Goal: Transaction & Acquisition: Purchase product/service

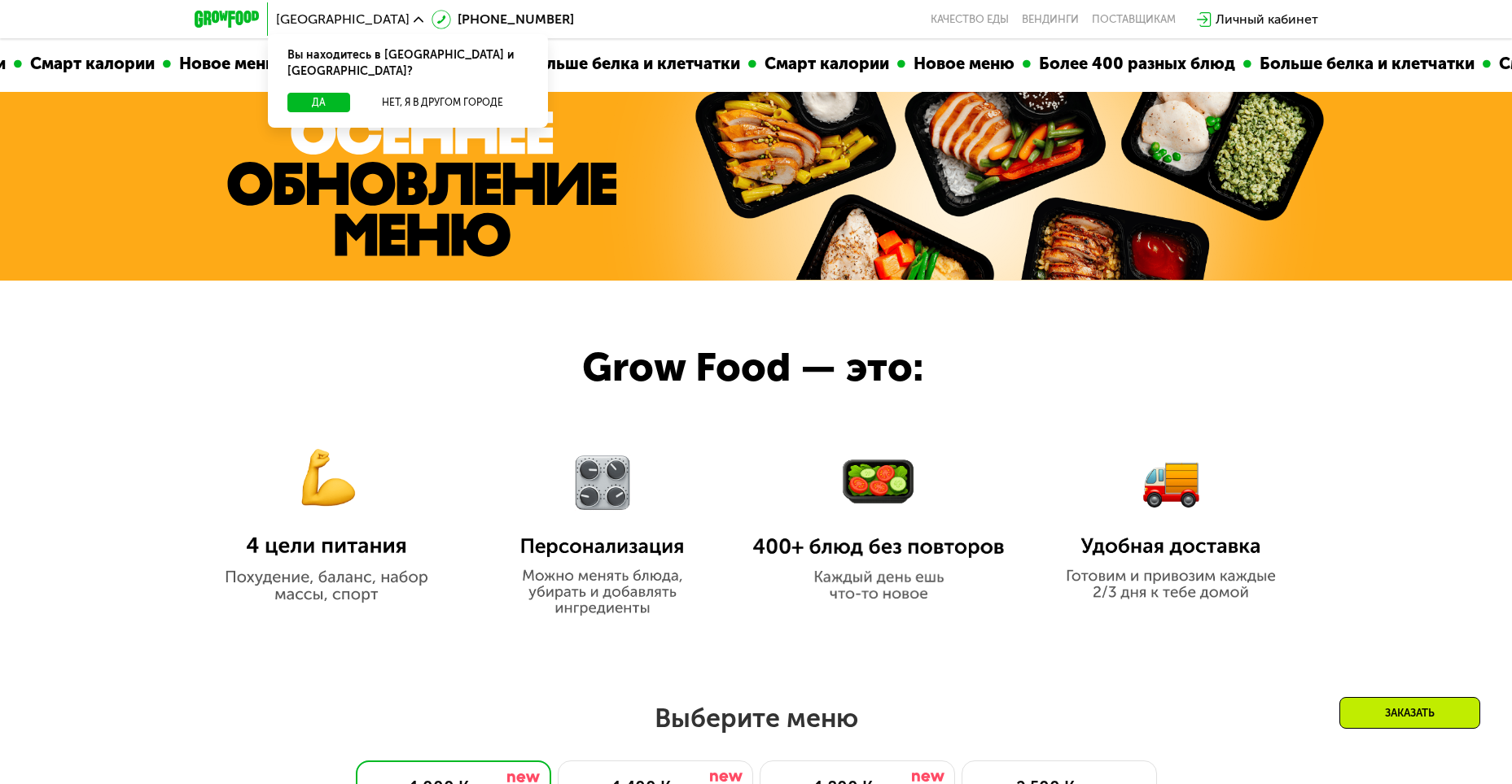
scroll to position [651, 0]
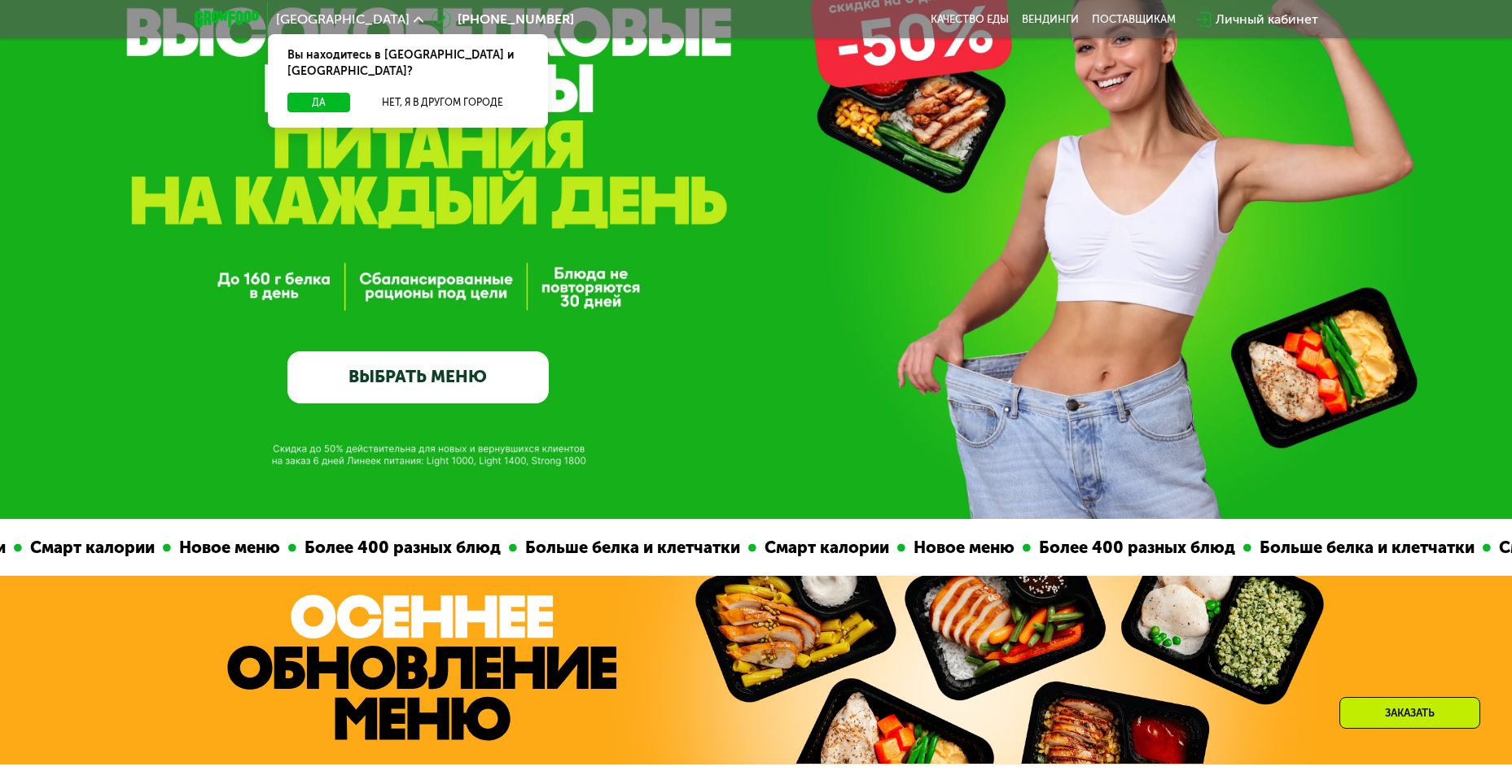
click at [419, 376] on link "ВЫБРАТЬ МЕНЮ" at bounding box center [418, 378] width 262 height 52
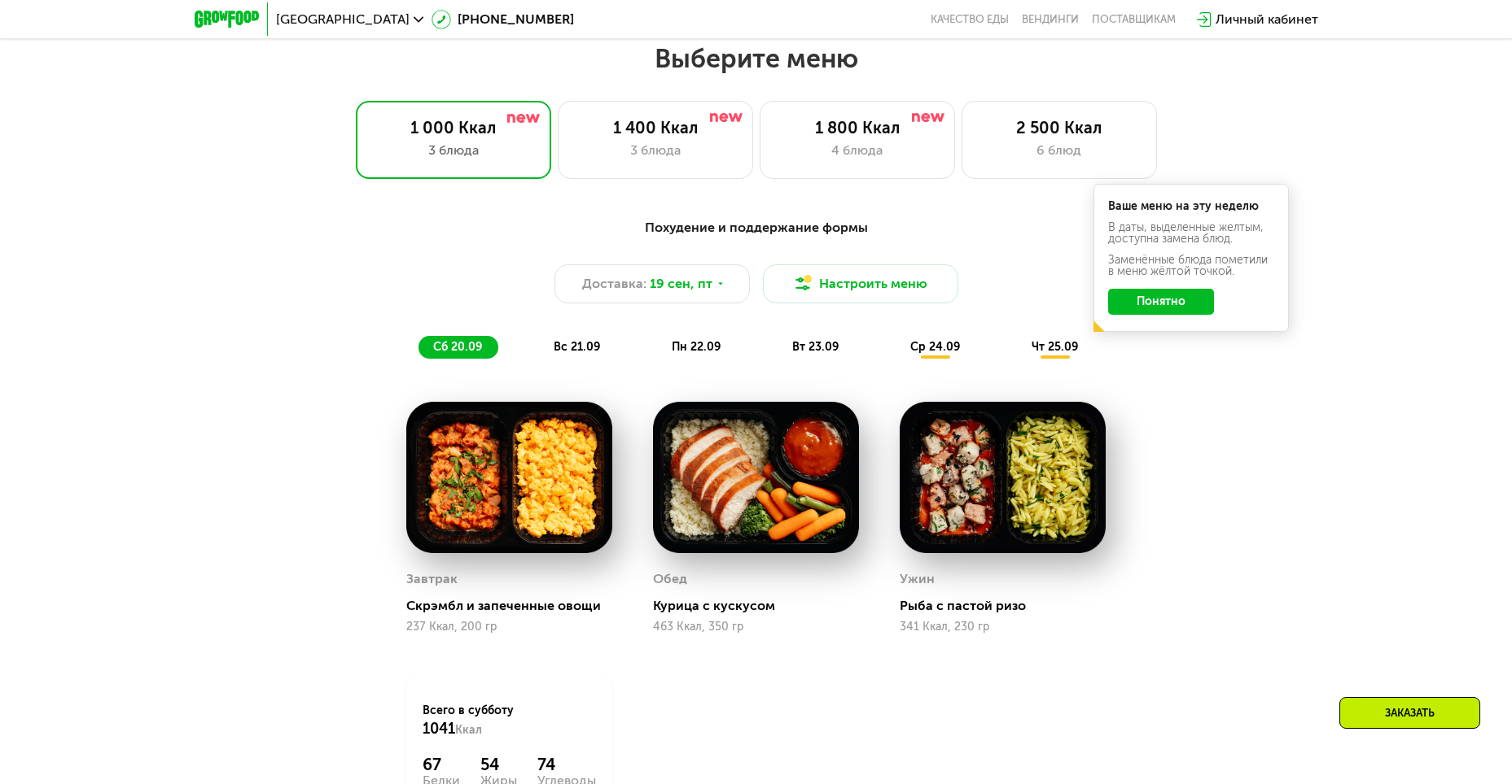
scroll to position [1316, 0]
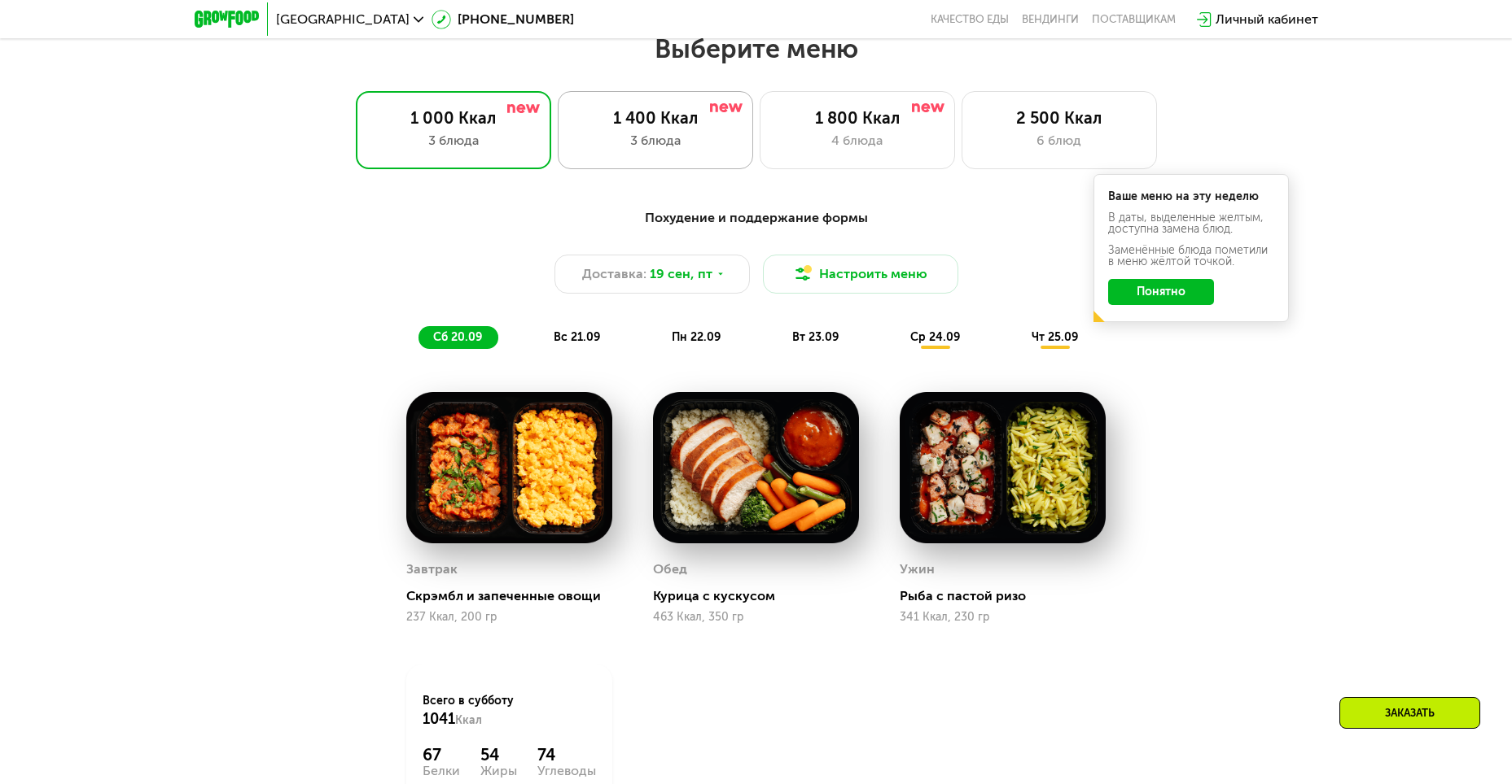
click at [662, 128] on div "1 400 Ккал" at bounding box center [655, 118] width 162 height 20
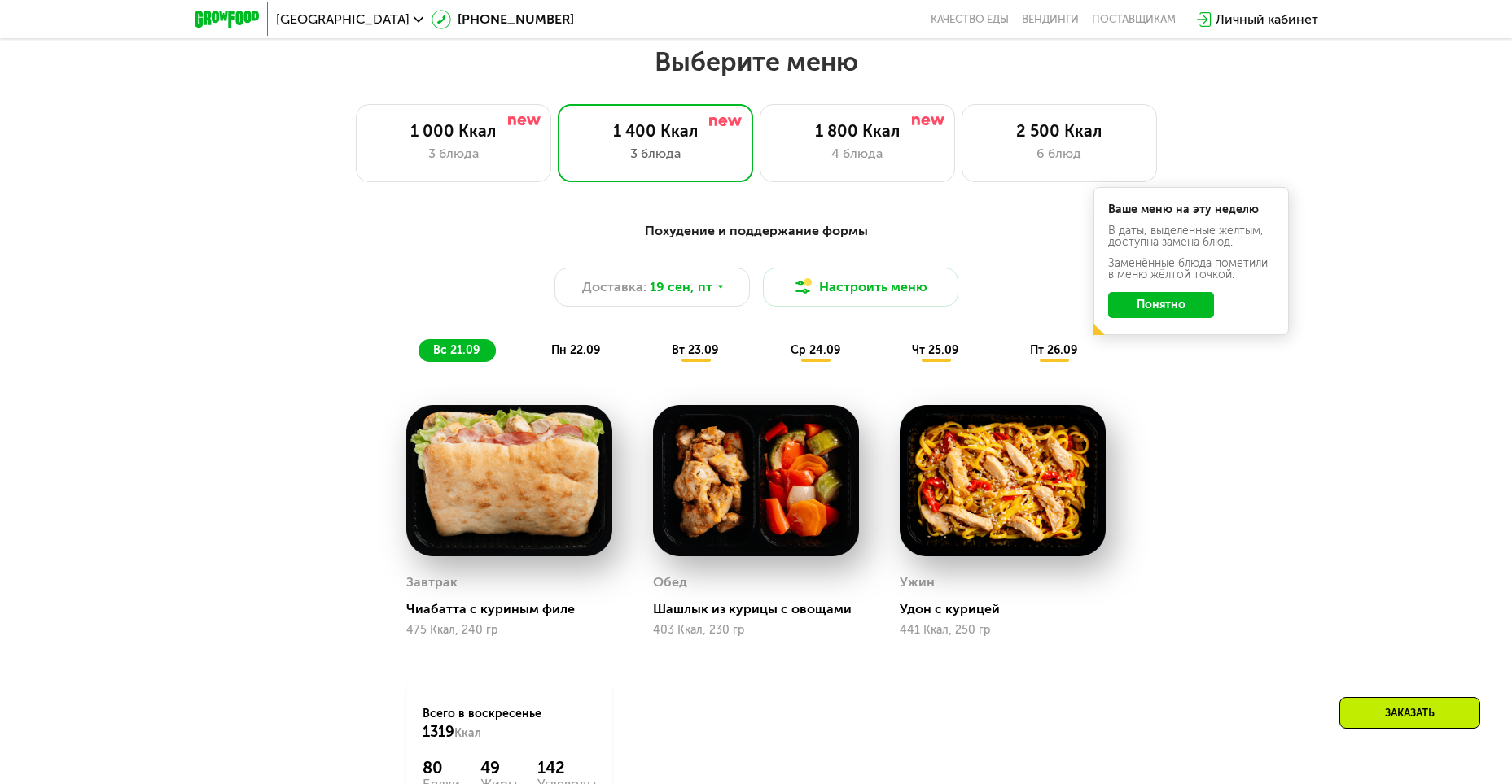
scroll to position [1235, 0]
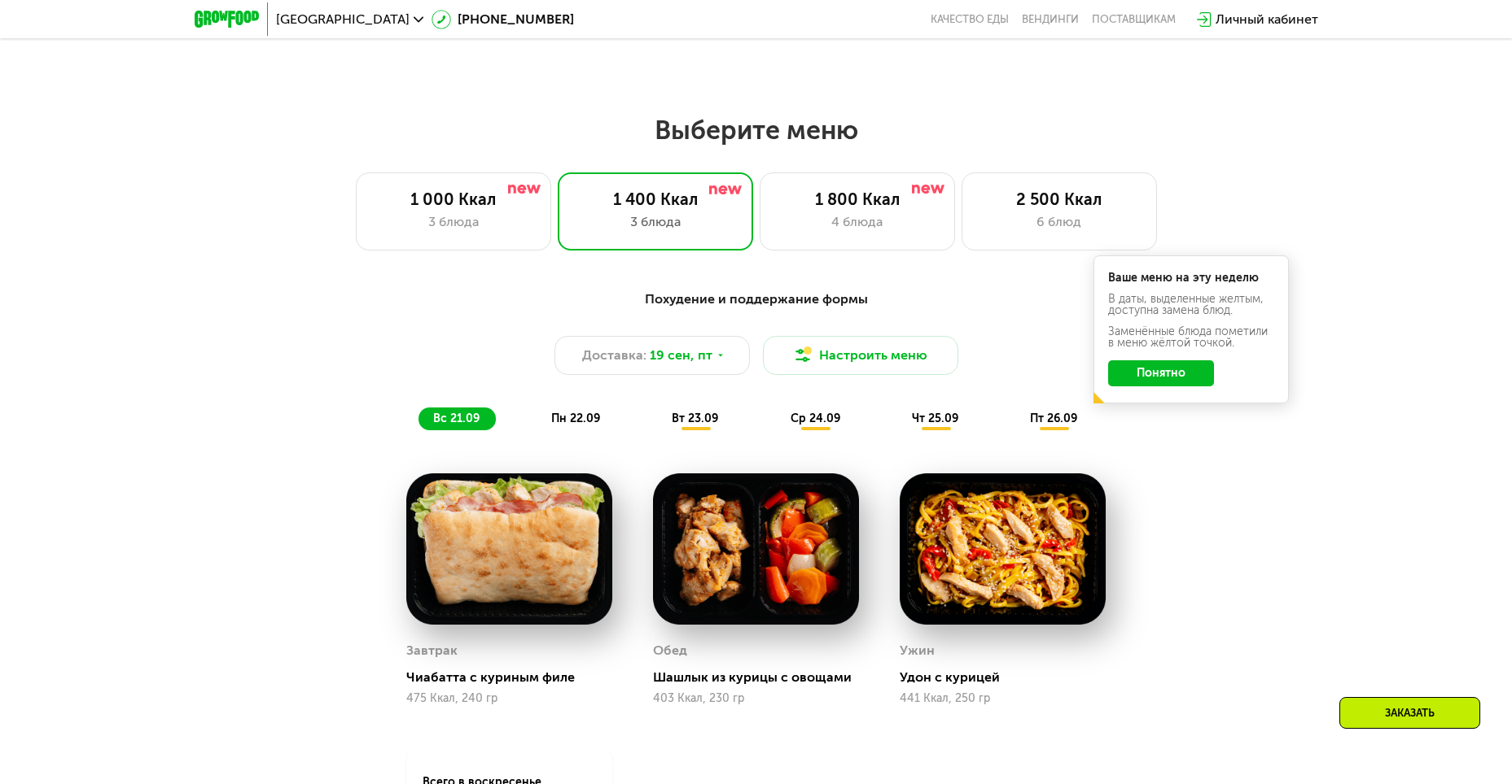
click at [1192, 376] on button "Понятно" at bounding box center [1161, 374] width 106 height 26
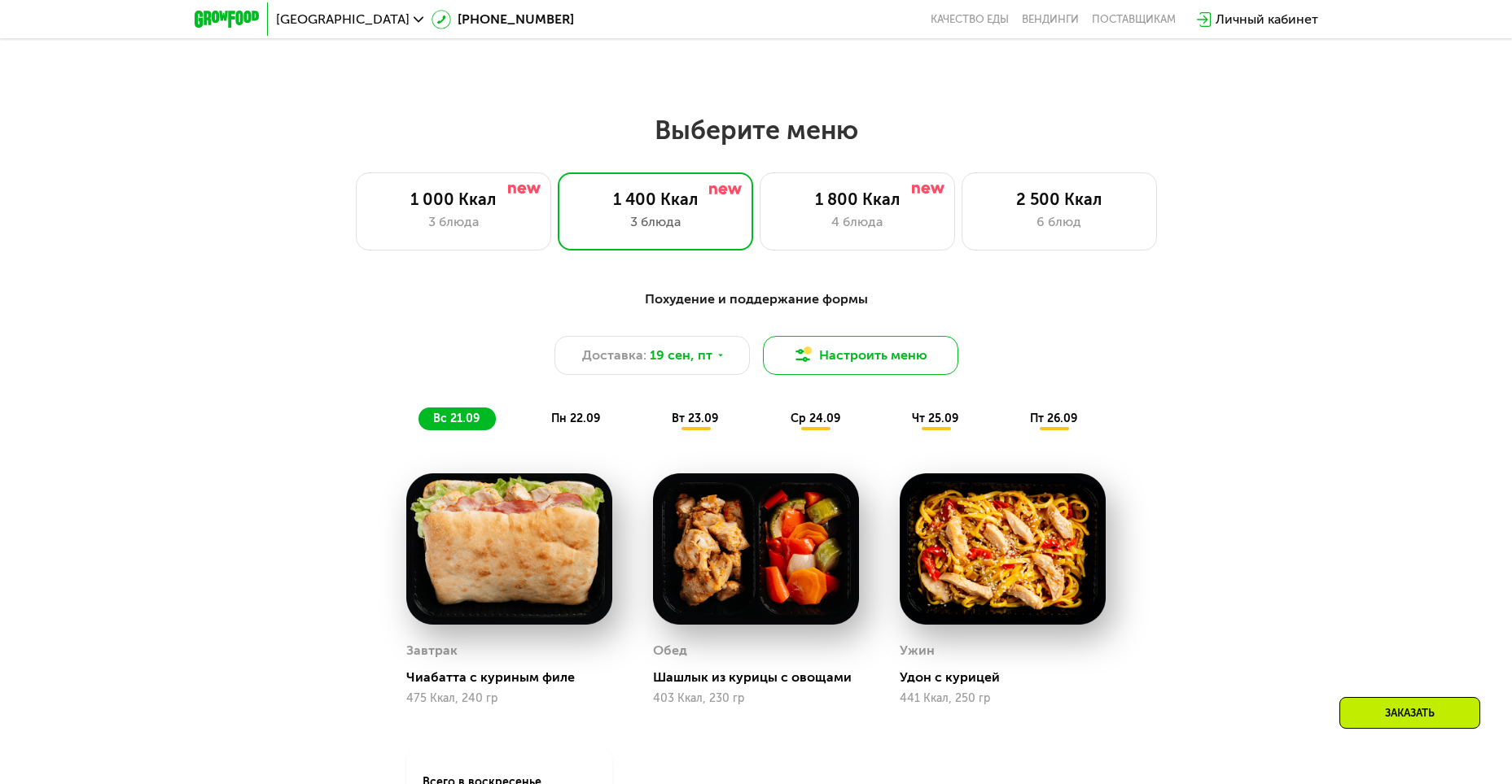
click at [838, 359] on button "Настроить меню" at bounding box center [860, 355] width 195 height 39
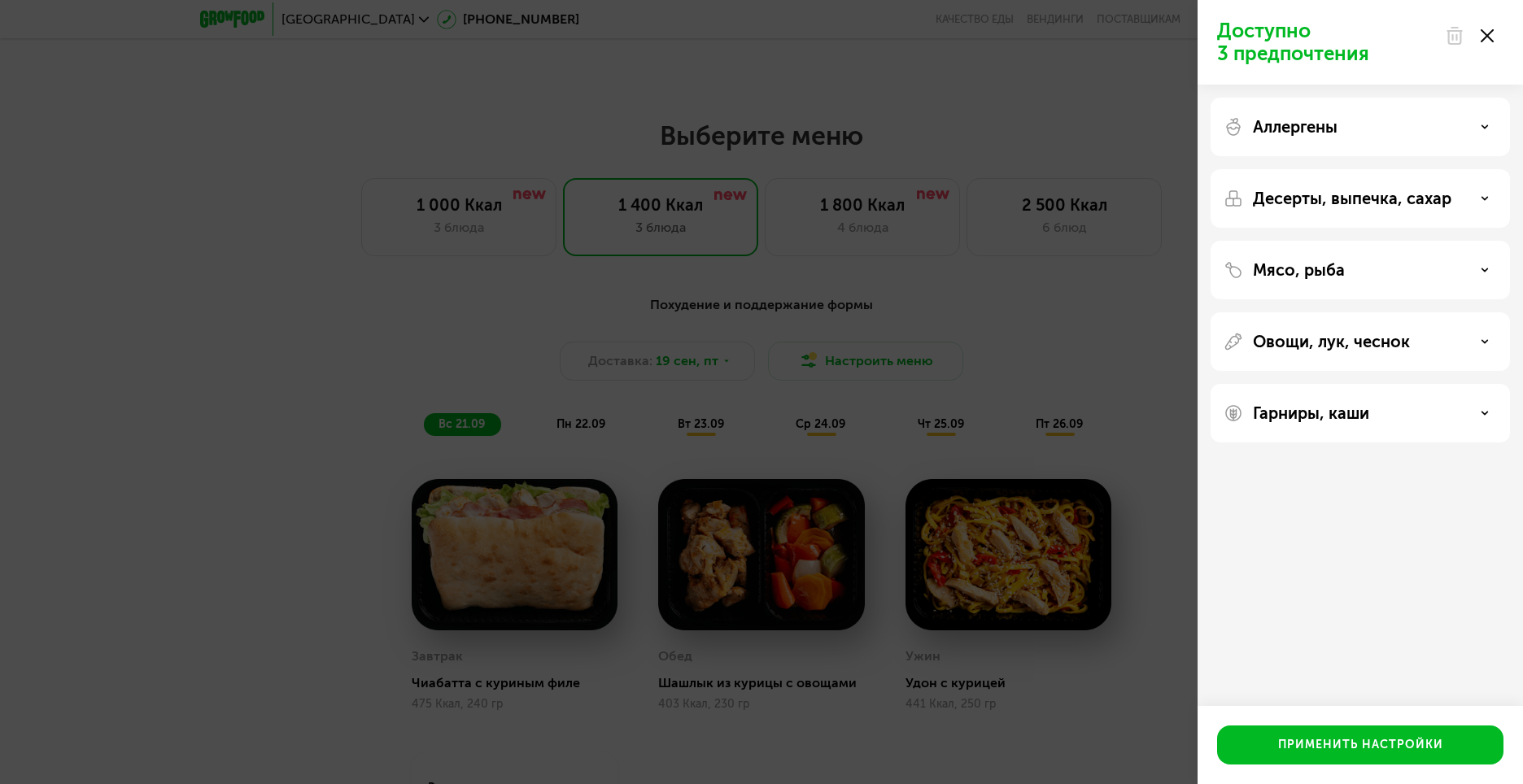
click at [1471, 413] on div "Гарниры, каши" at bounding box center [1361, 413] width 273 height 20
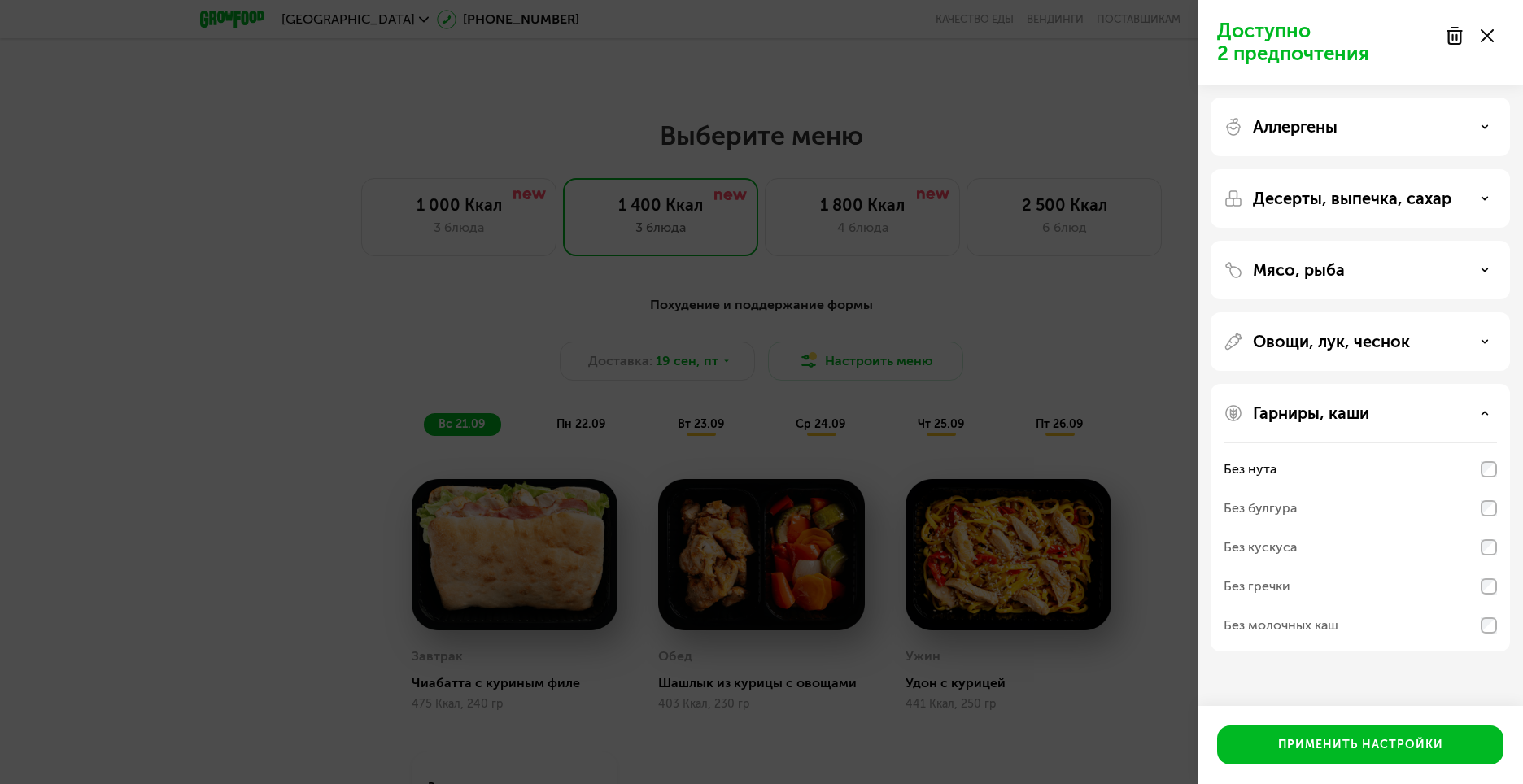
click at [1481, 334] on div "Овощи, лук, чеснок" at bounding box center [1361, 342] width 273 height 20
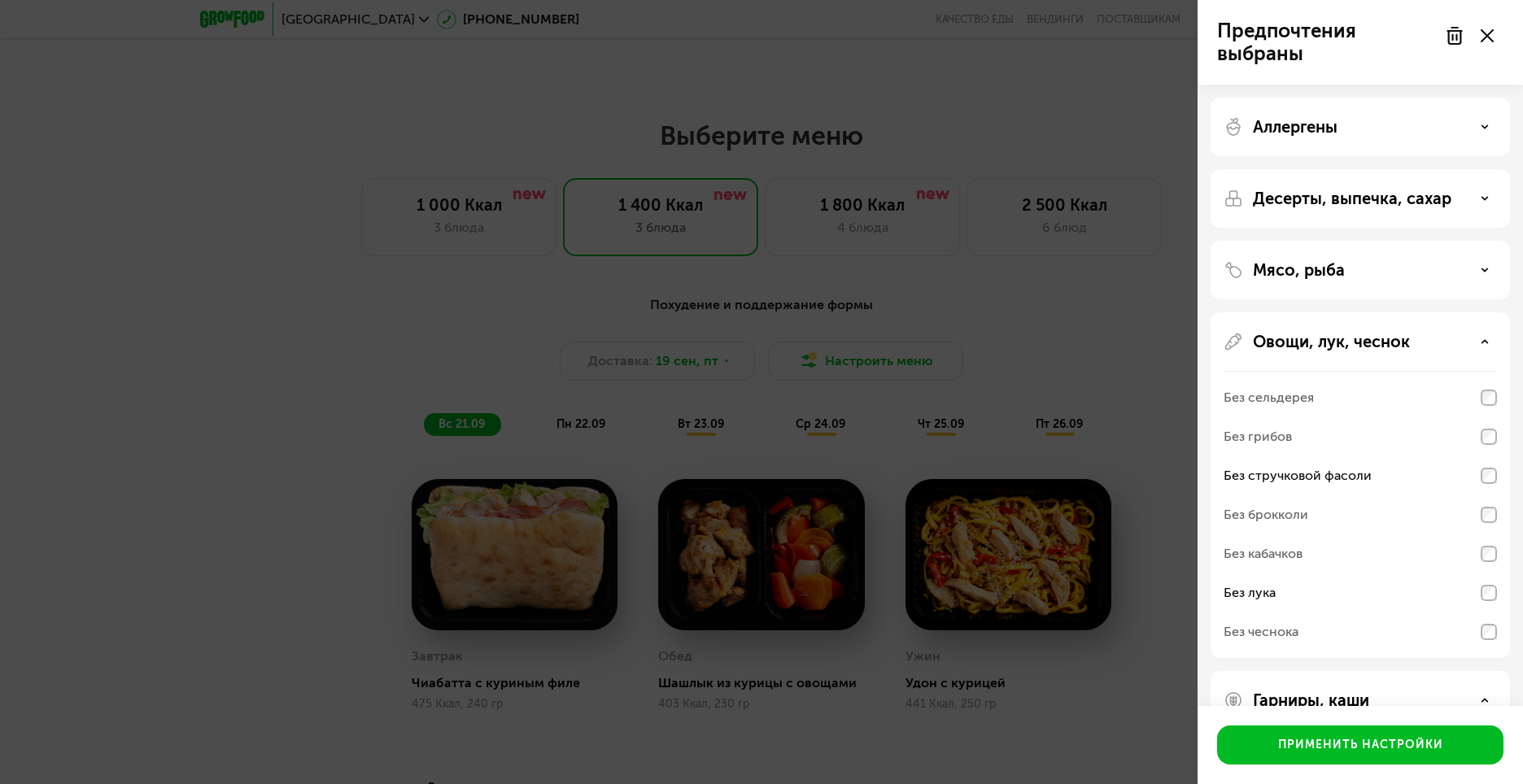
click at [1487, 268] on icon at bounding box center [1485, 270] width 8 height 8
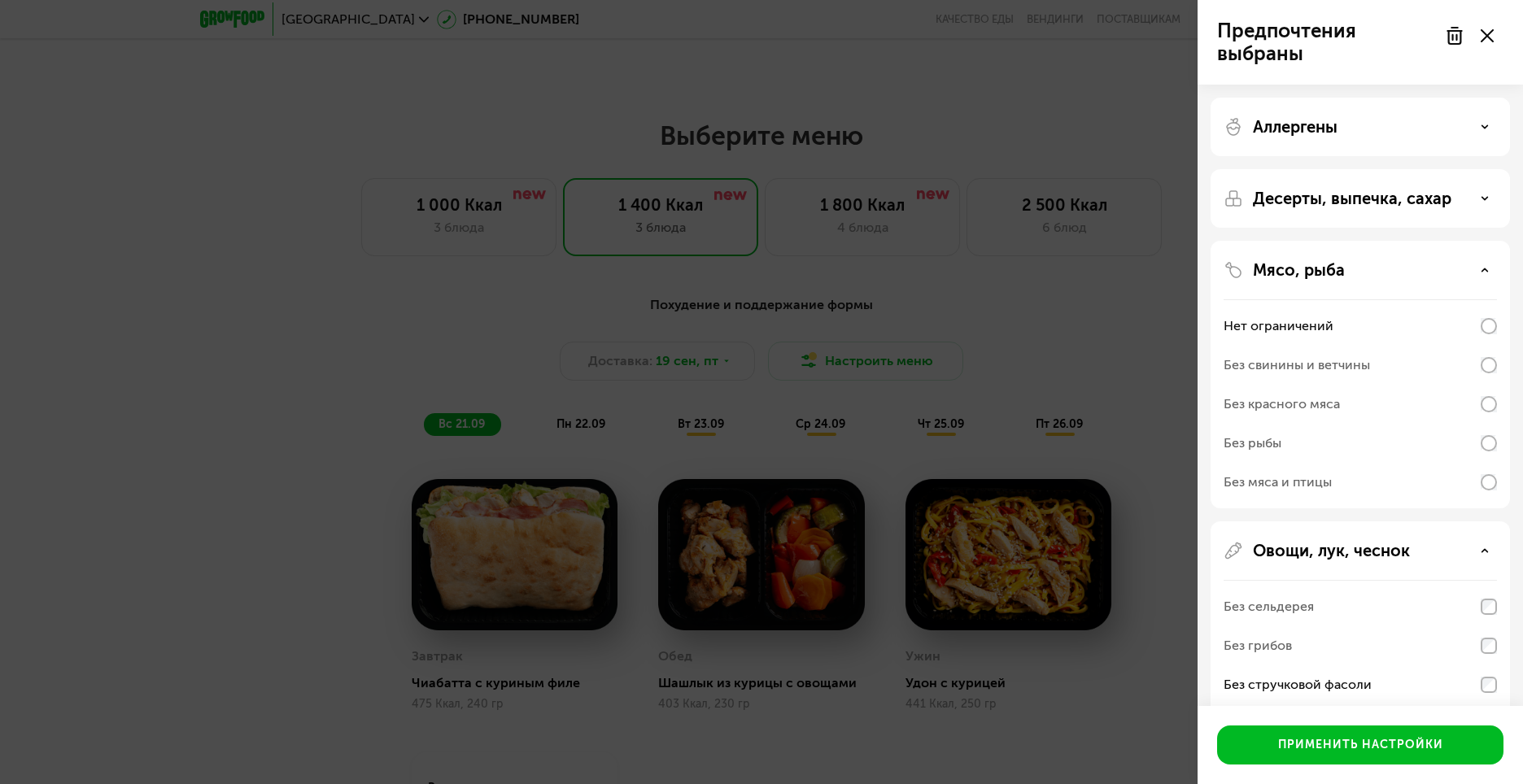
click at [1483, 200] on icon at bounding box center [1485, 198] width 8 height 8
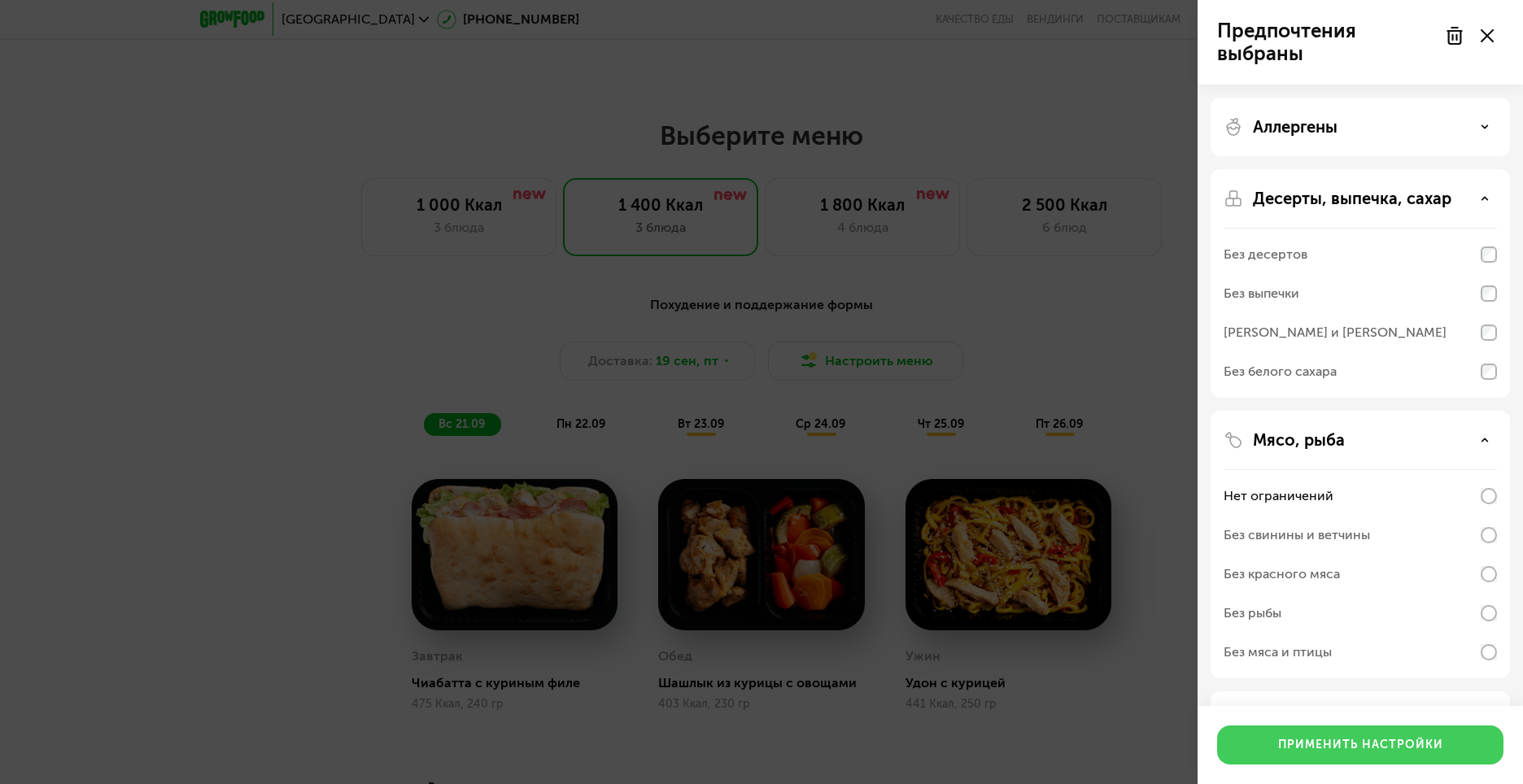
click at [1409, 748] on div "Применить настройки" at bounding box center [1361, 745] width 165 height 16
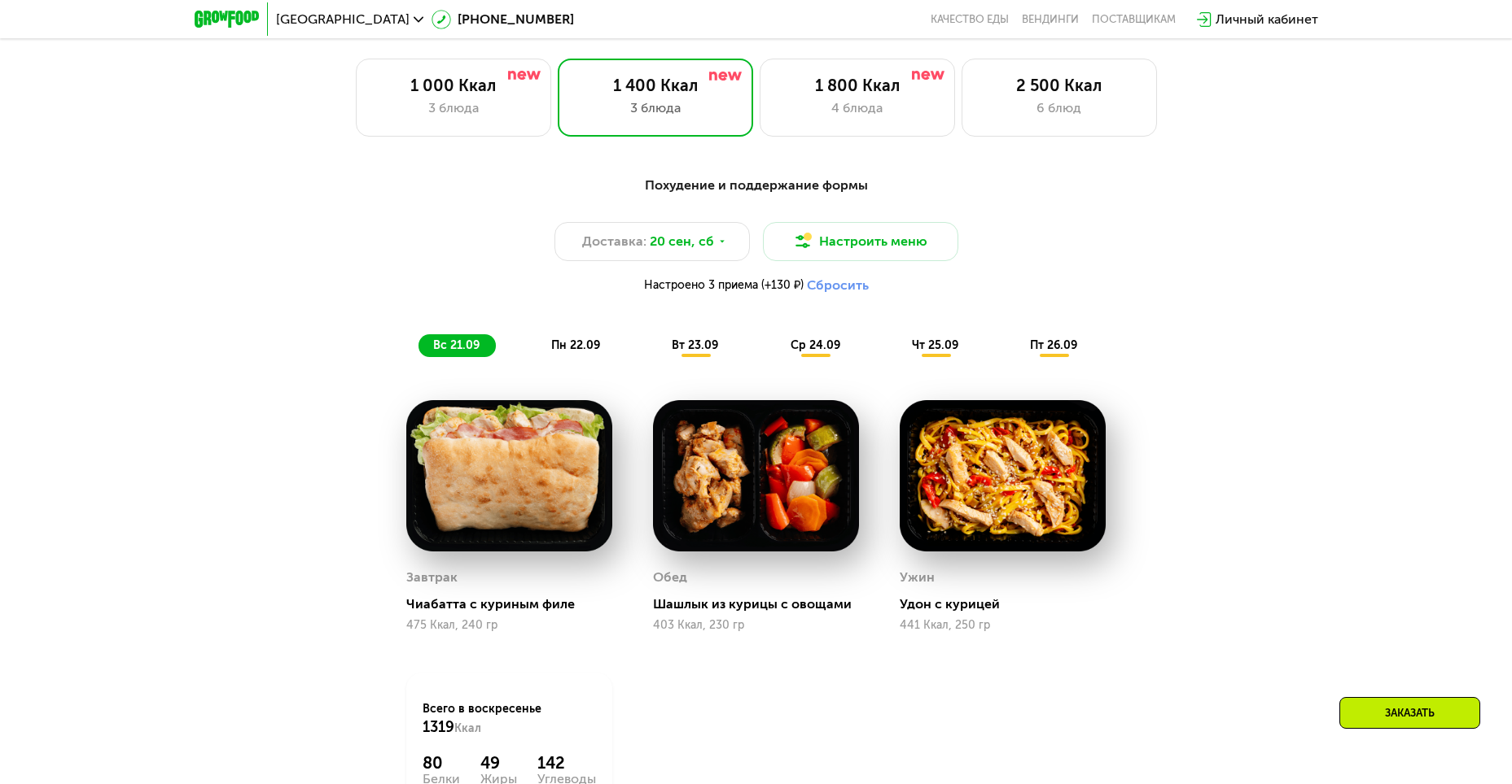
scroll to position [1398, 0]
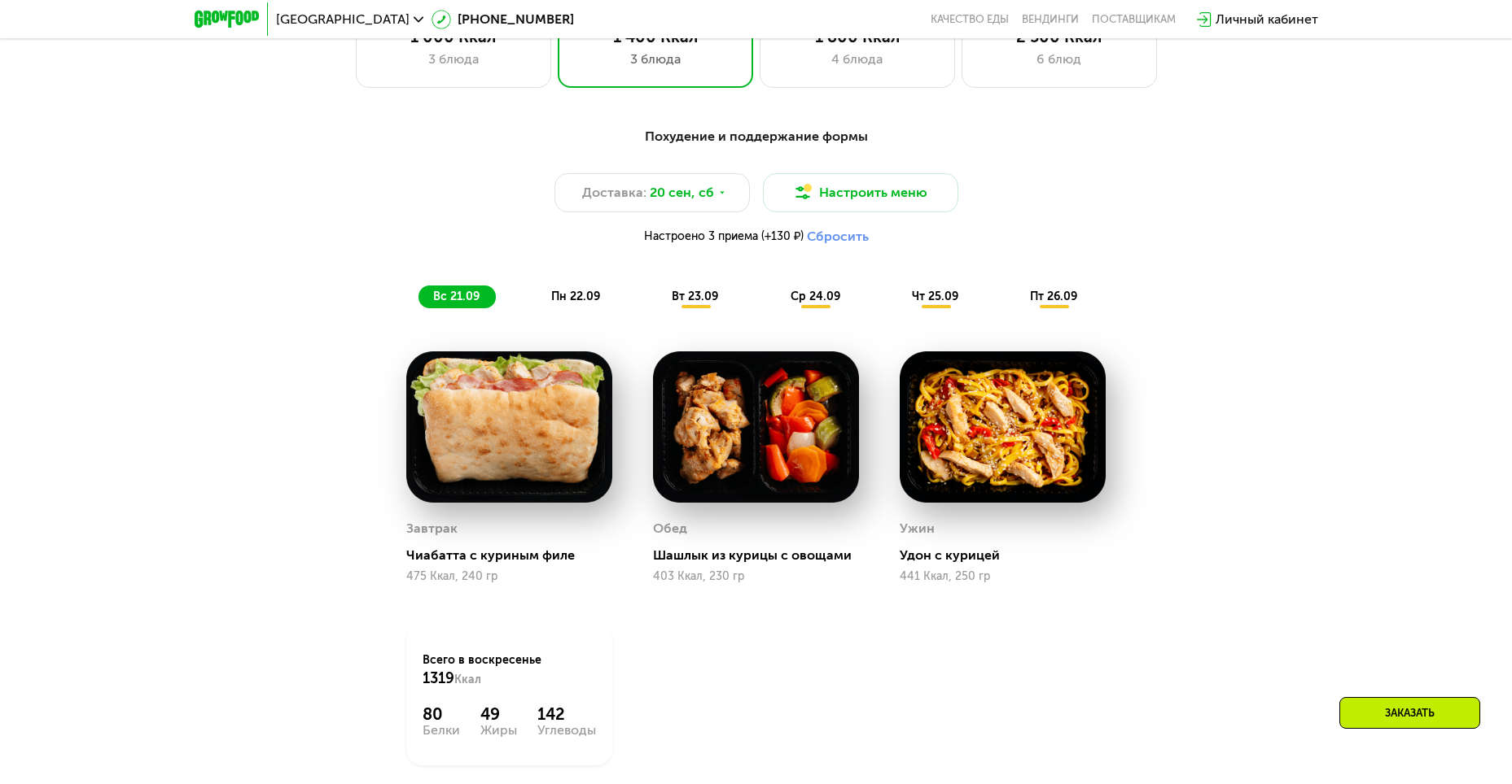
click at [666, 540] on div "Обед" at bounding box center [670, 529] width 34 height 24
click at [580, 303] on span "пн 22.09" at bounding box center [576, 296] width 49 height 14
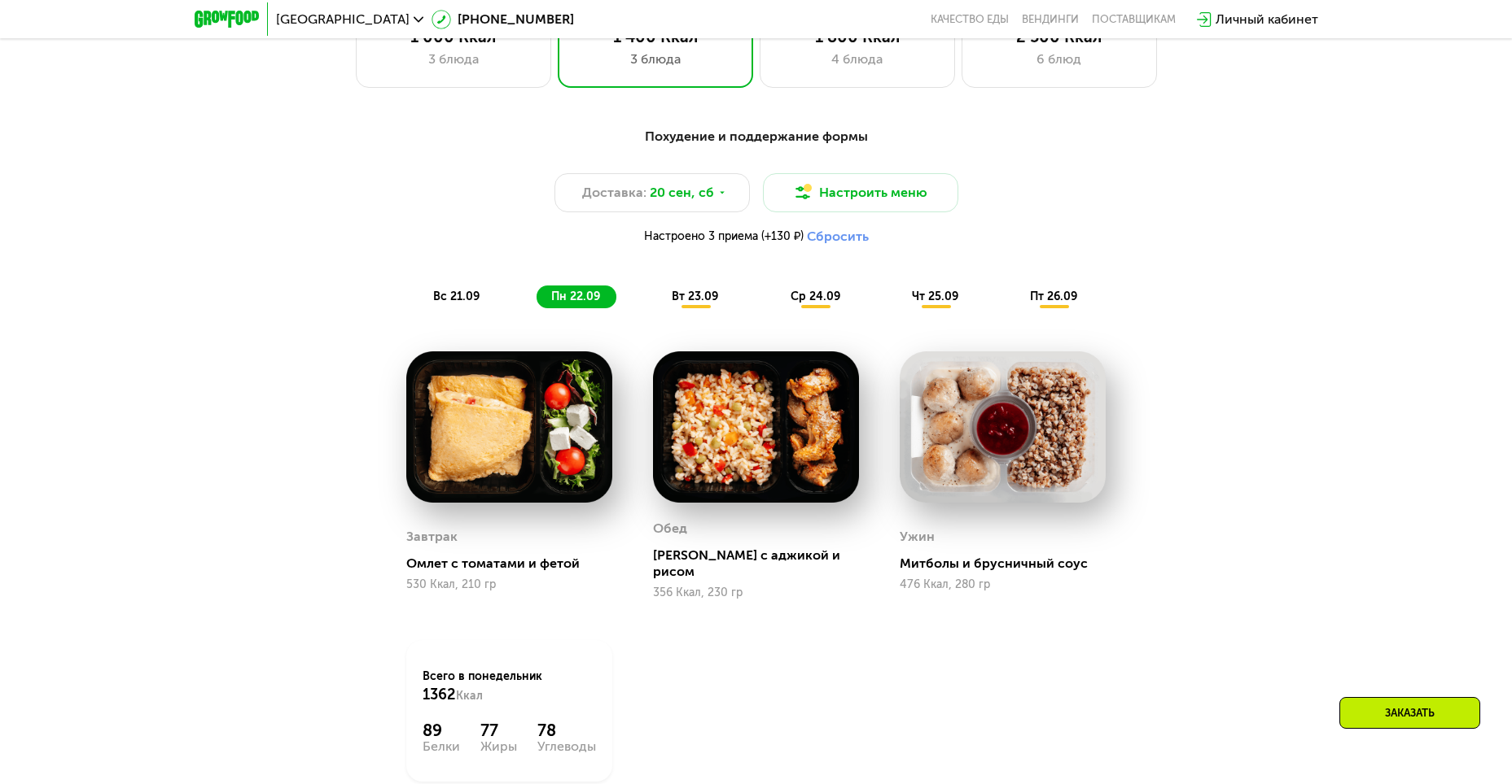
click at [707, 303] on span "вт 23.09" at bounding box center [694, 296] width 46 height 14
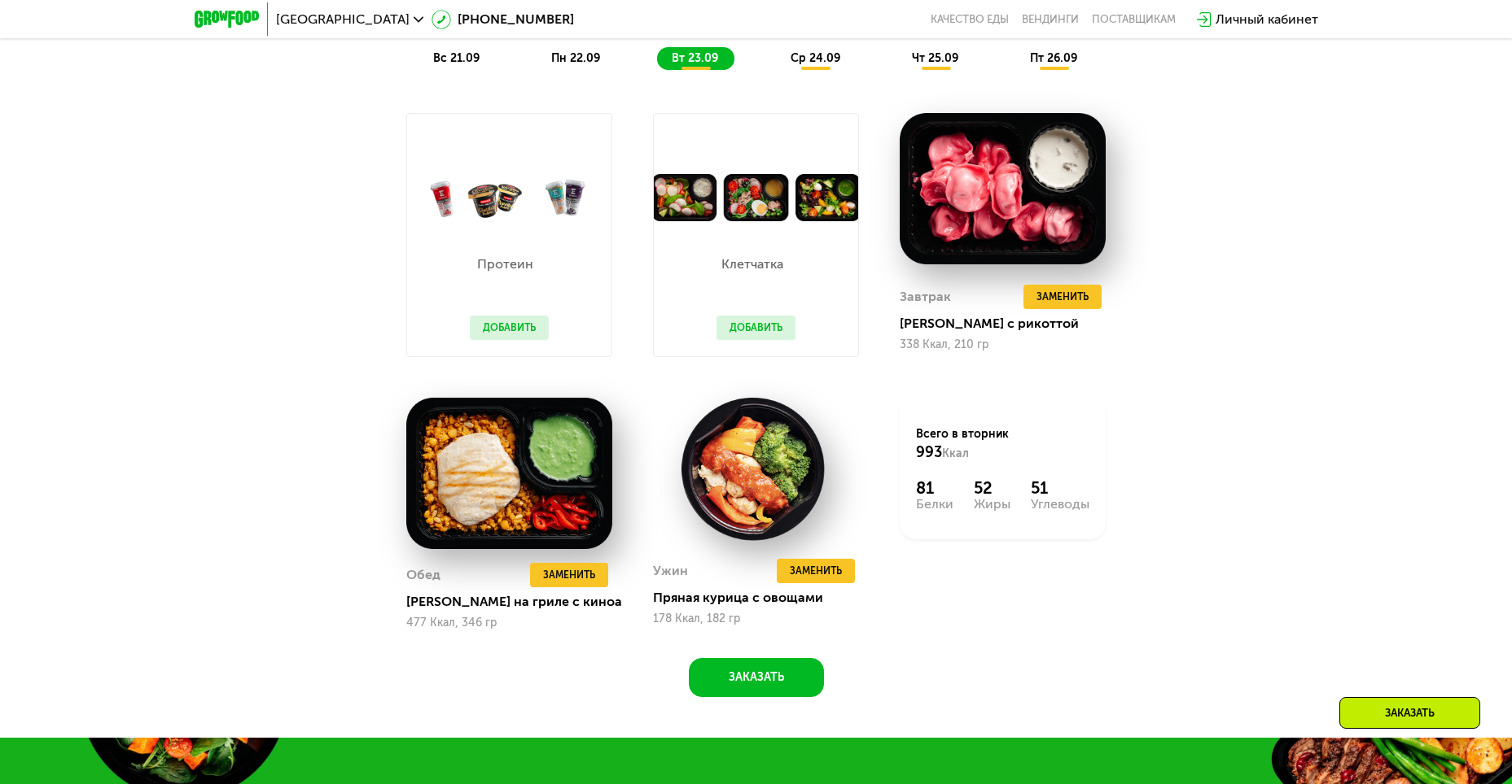
scroll to position [1642, 0]
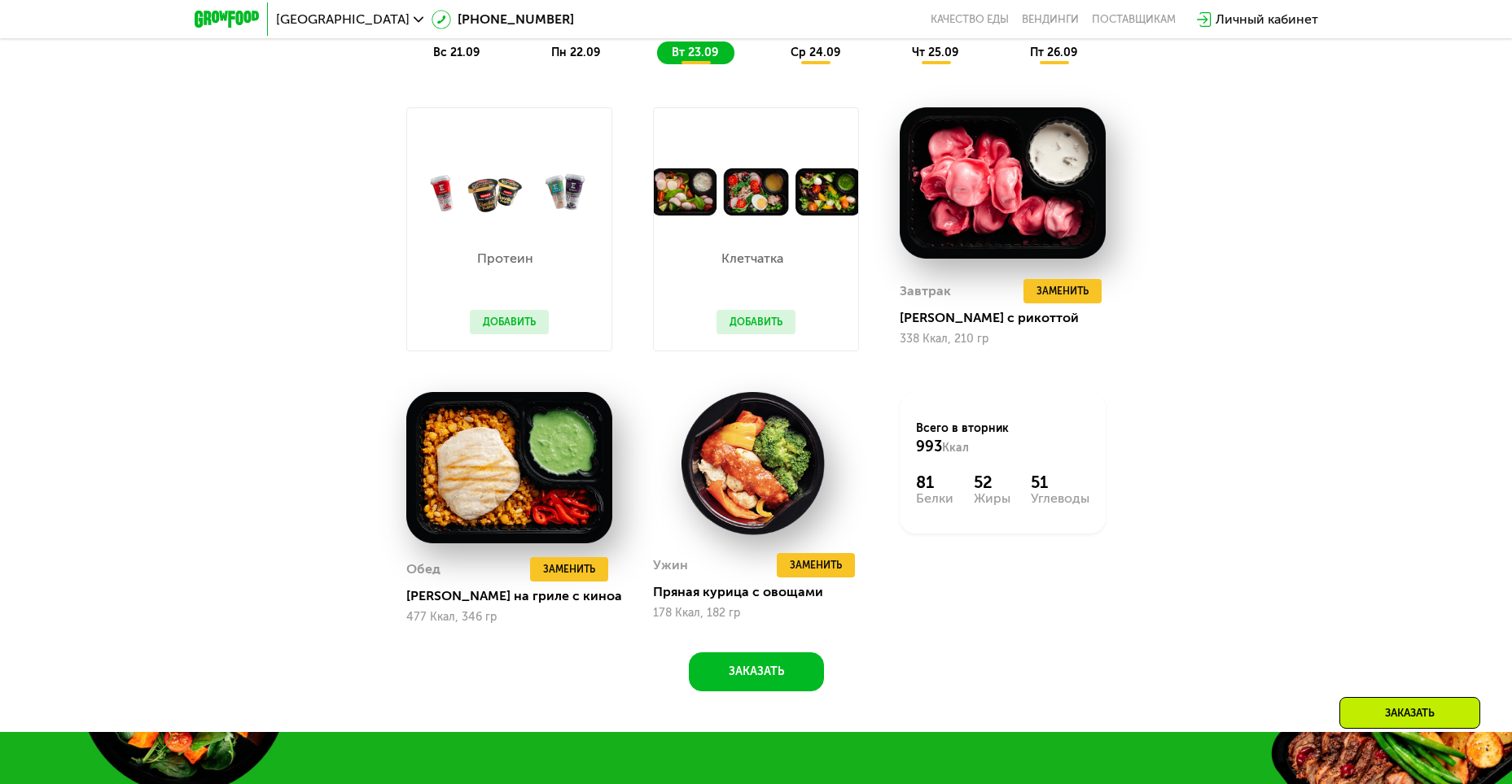
click at [805, 59] on span "ср 24.09" at bounding box center [815, 52] width 50 height 14
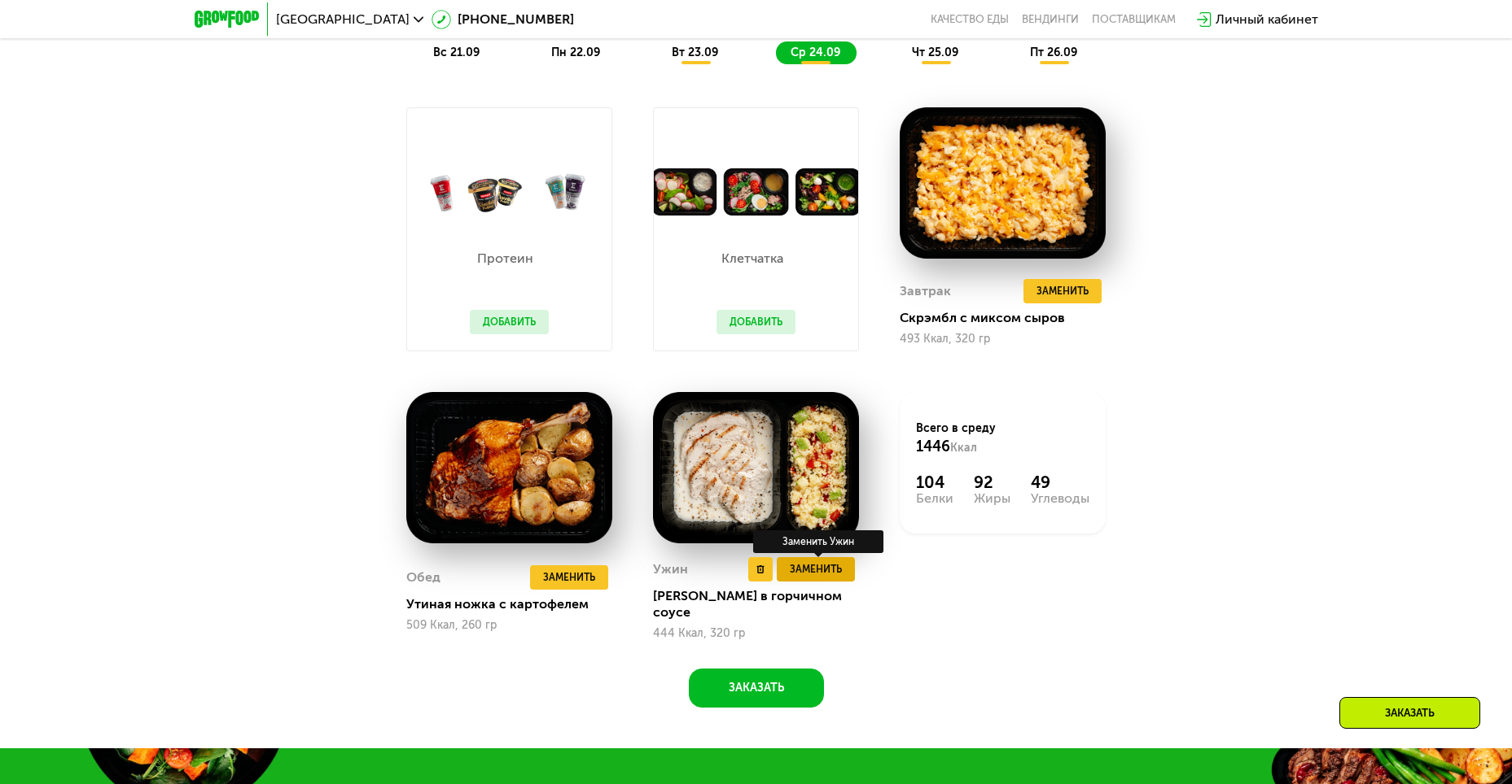
click at [830, 577] on span "Заменить" at bounding box center [816, 569] width 52 height 16
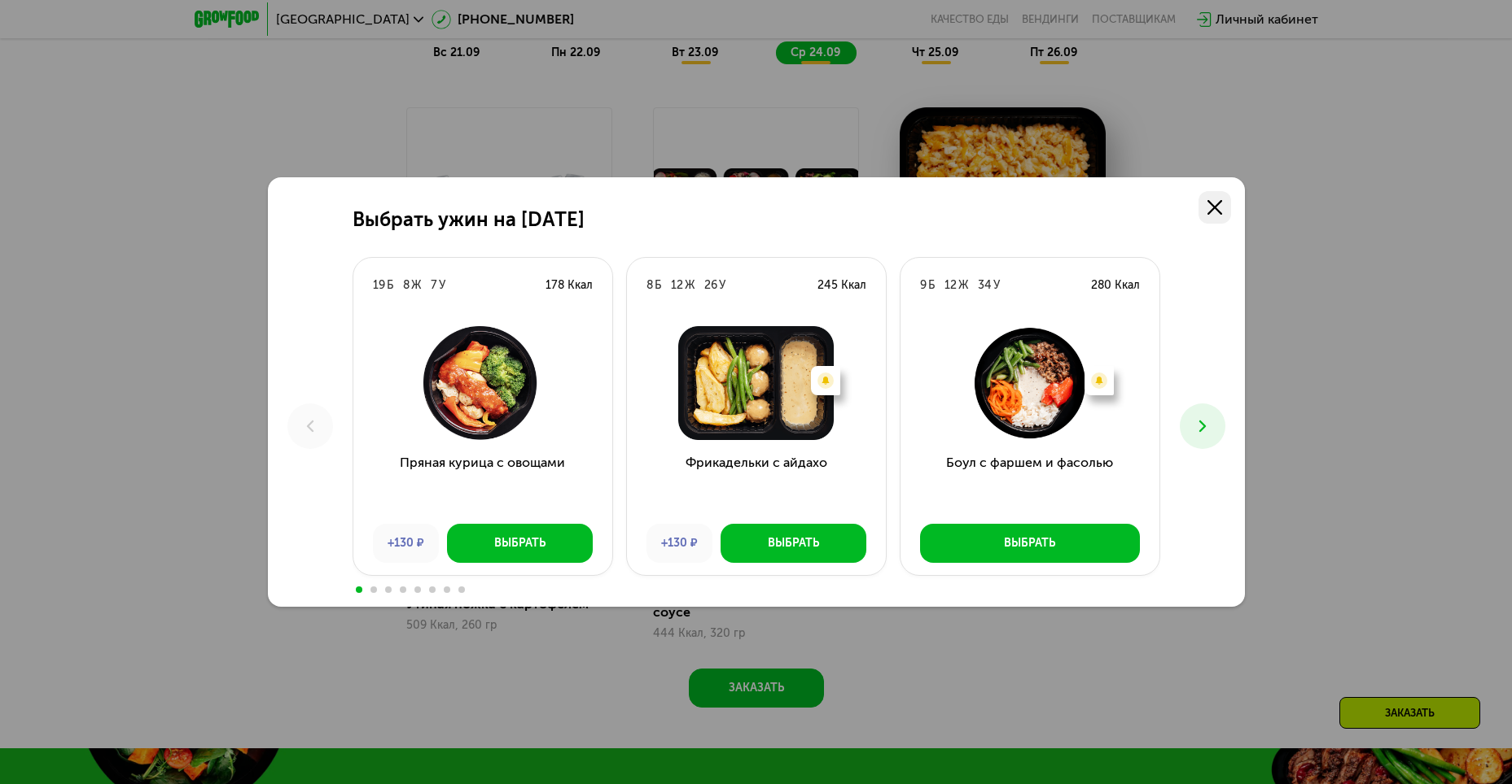
click at [1221, 208] on link at bounding box center [1215, 208] width 32 height 32
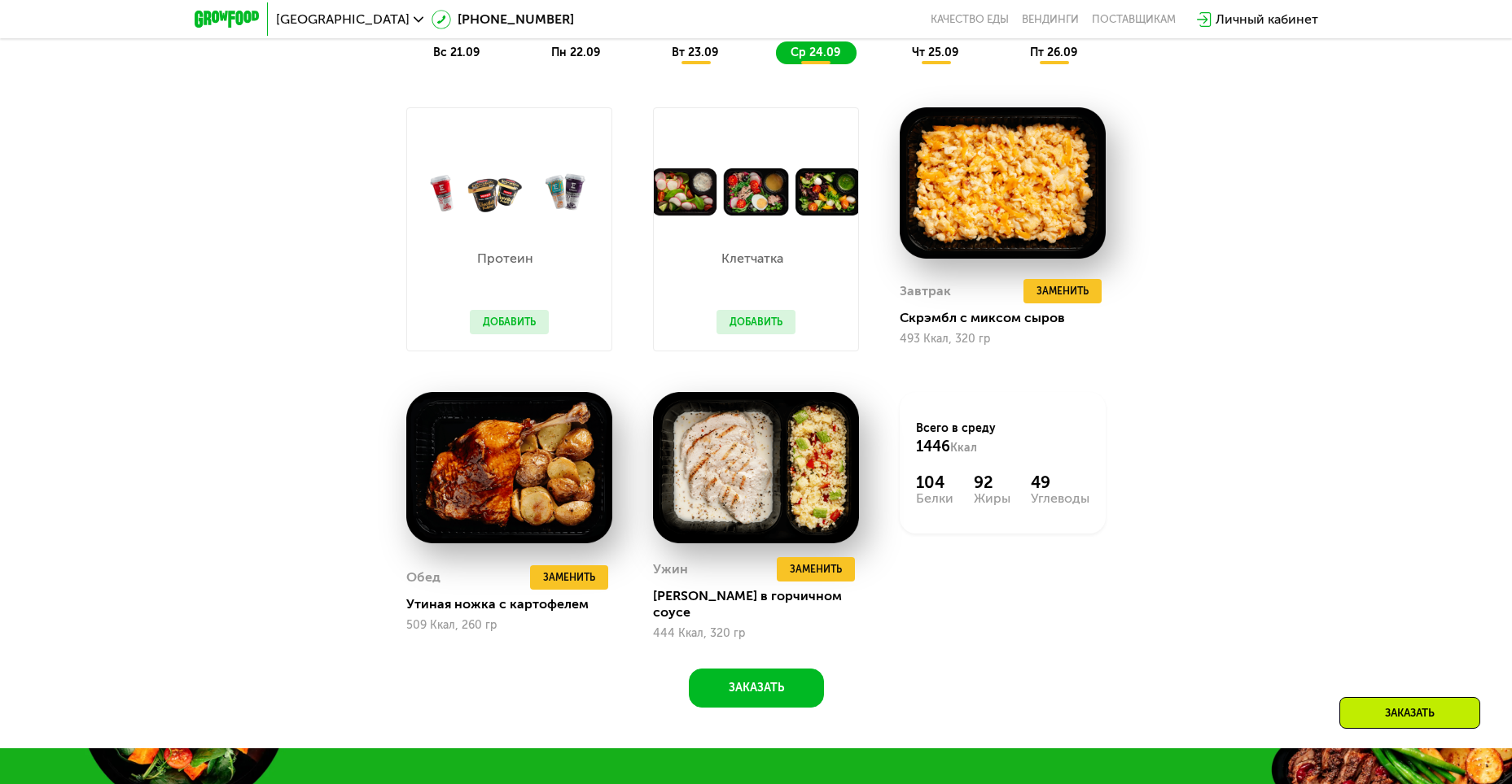
click at [942, 60] on span "чт 25.09" at bounding box center [934, 52] width 46 height 14
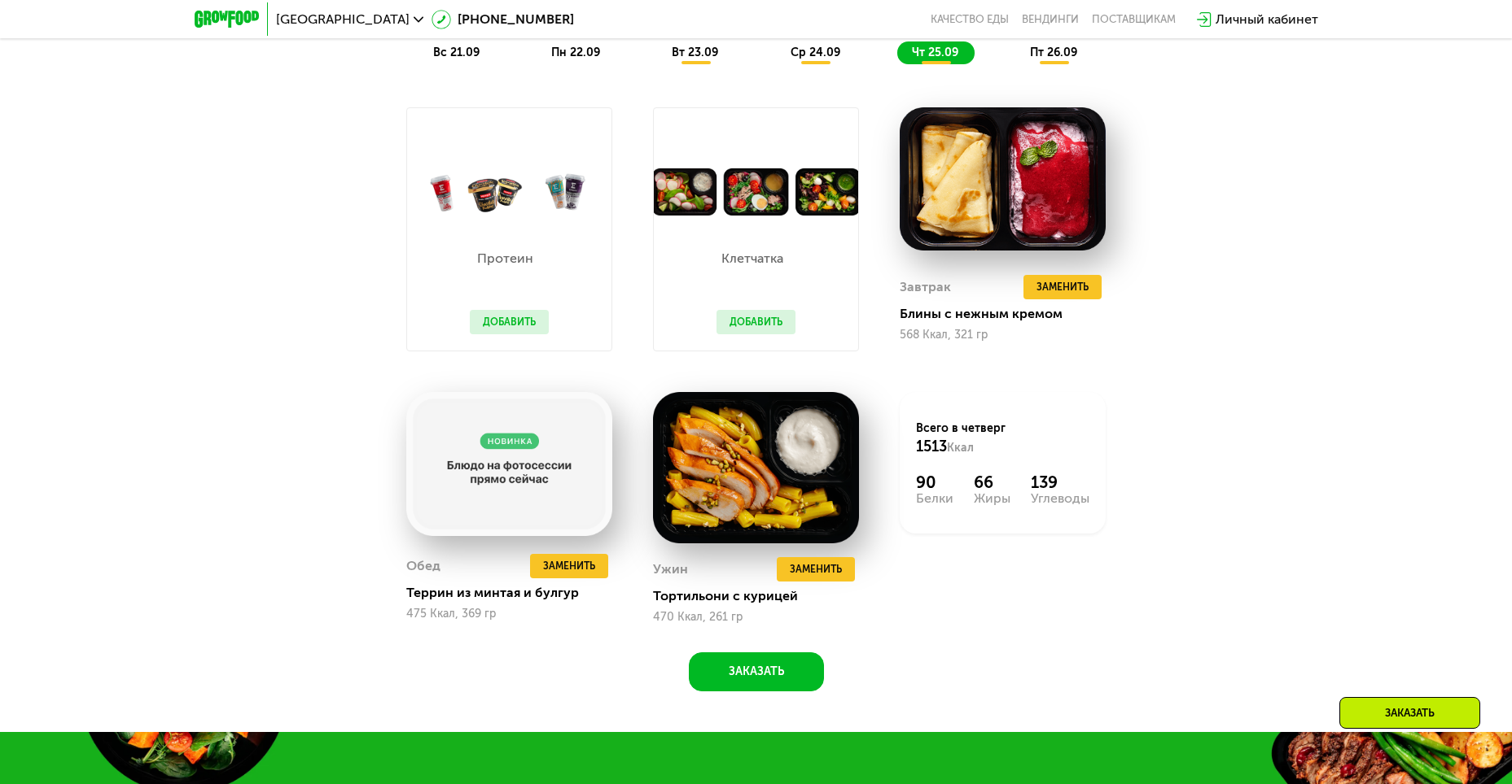
click at [1050, 55] on span "пт 26.09" at bounding box center [1053, 52] width 47 height 14
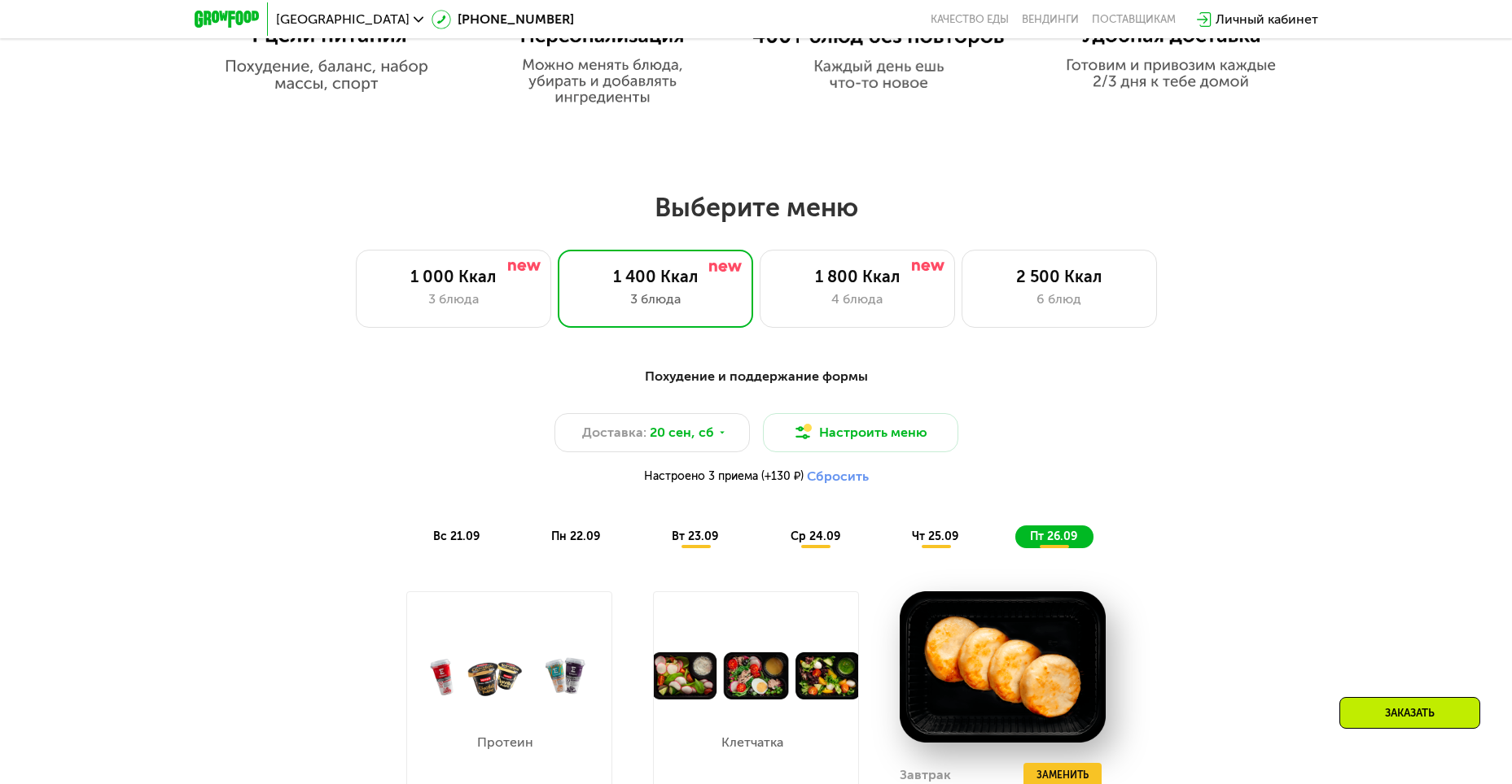
scroll to position [992, 0]
